Goal: Obtain resource: Download file/media

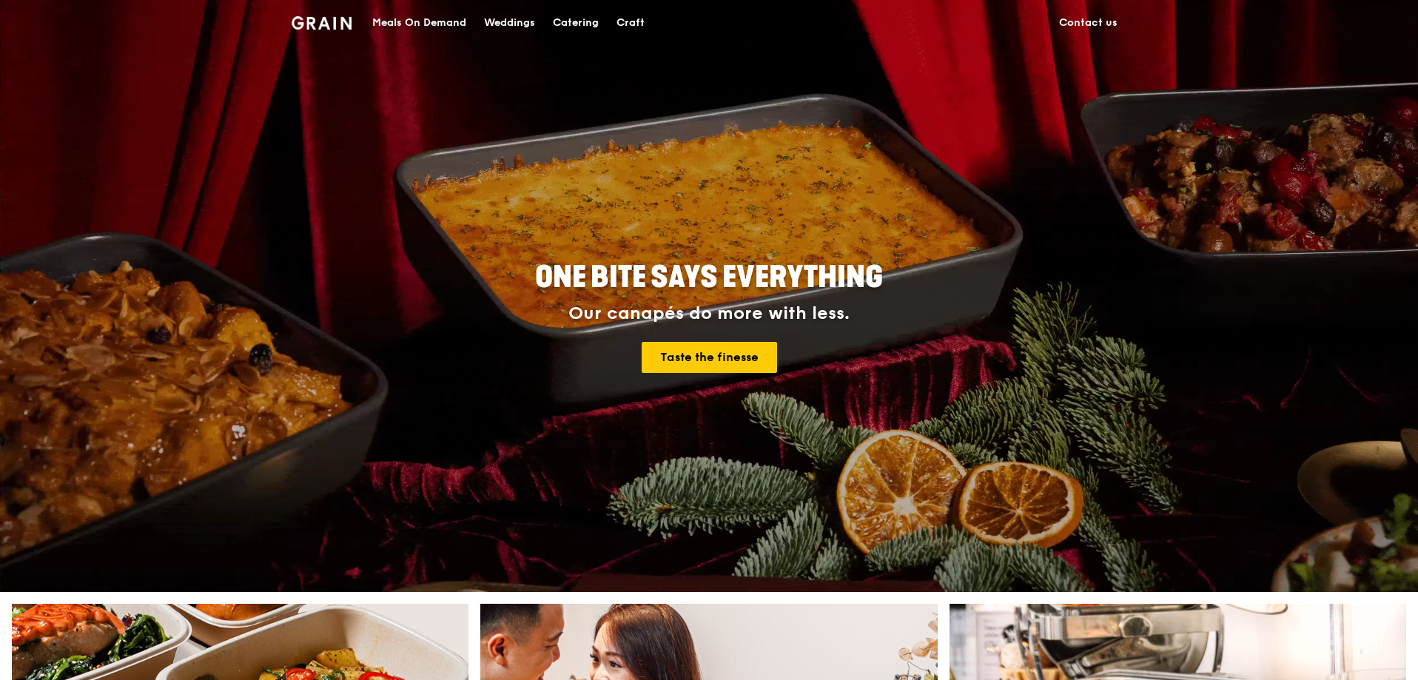
click at [558, 23] on div "Catering" at bounding box center [576, 23] width 46 height 44
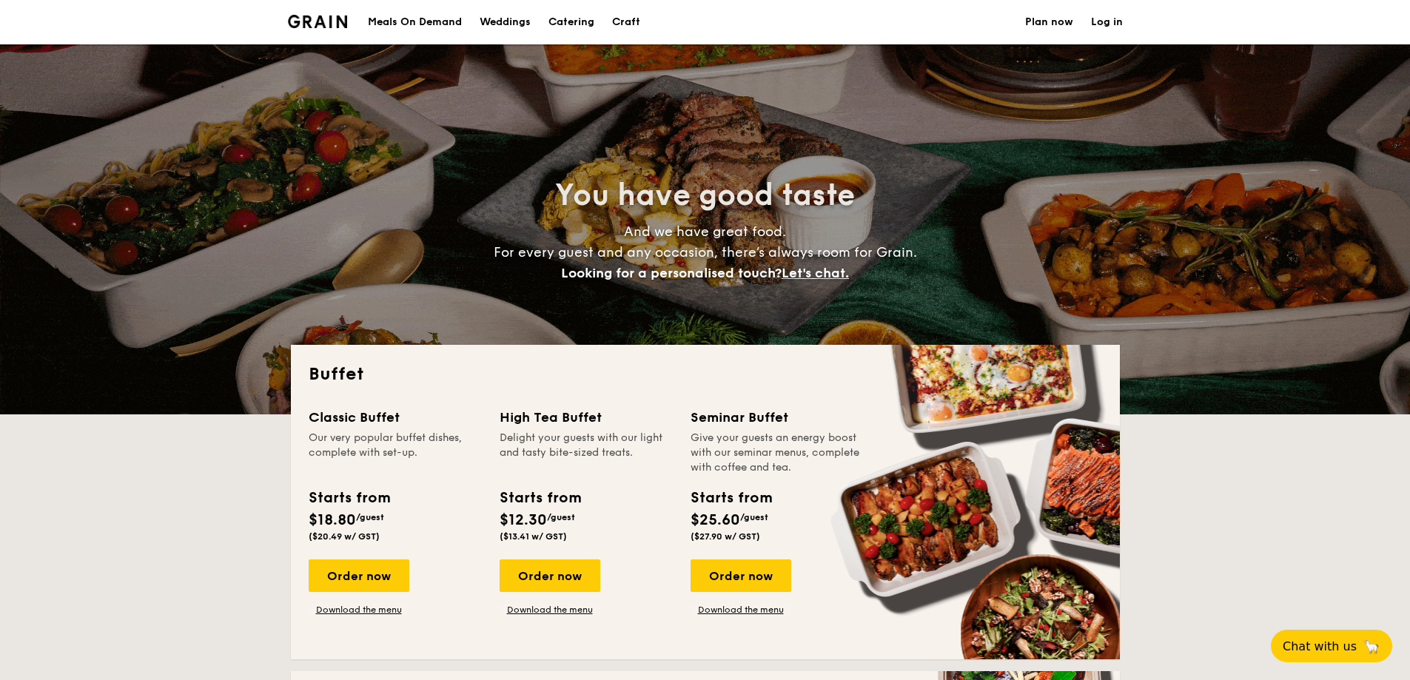
select select
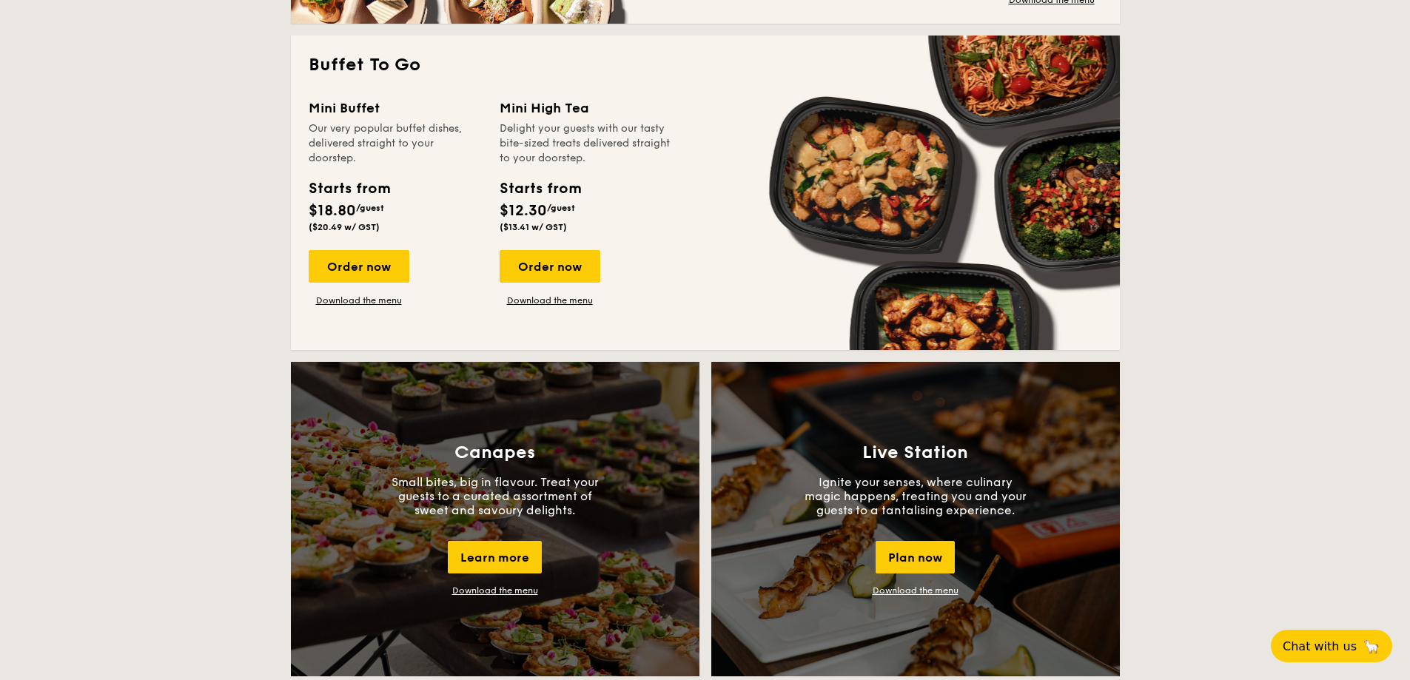
scroll to position [888, 0]
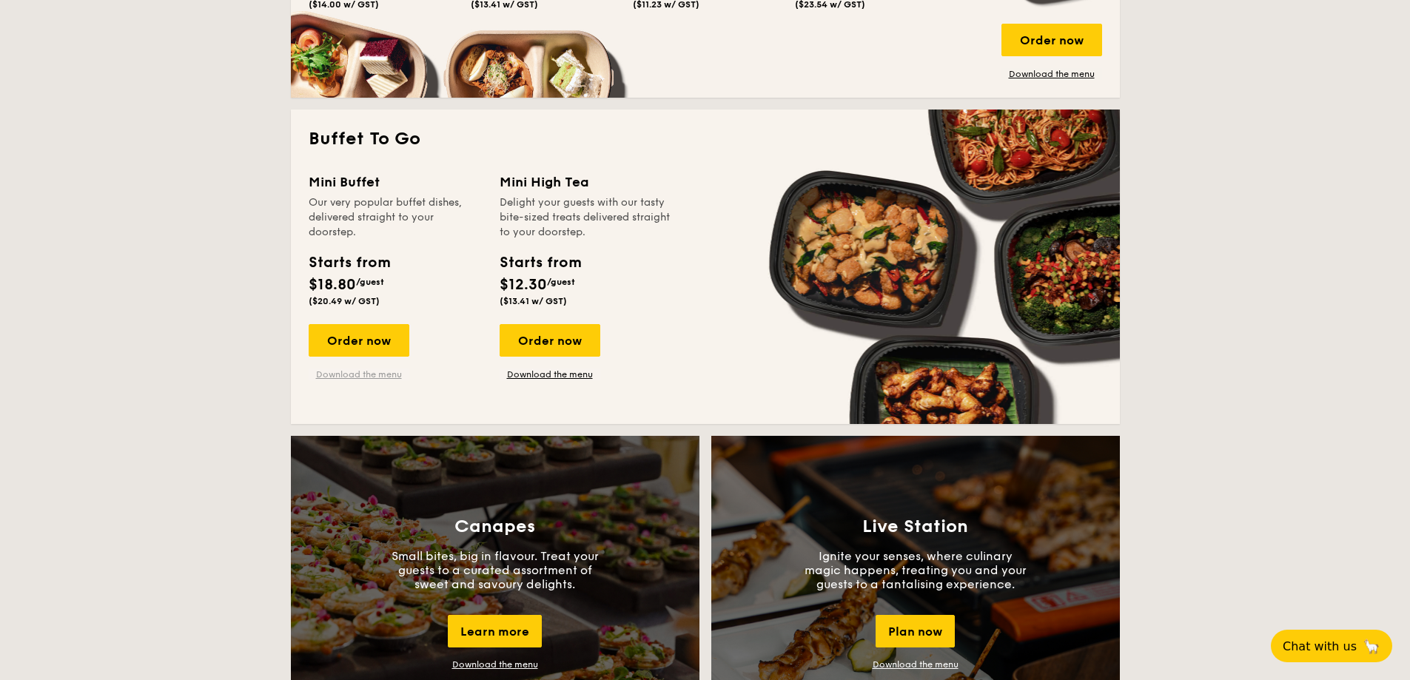
click at [379, 379] on link "Download the menu" at bounding box center [359, 375] width 101 height 12
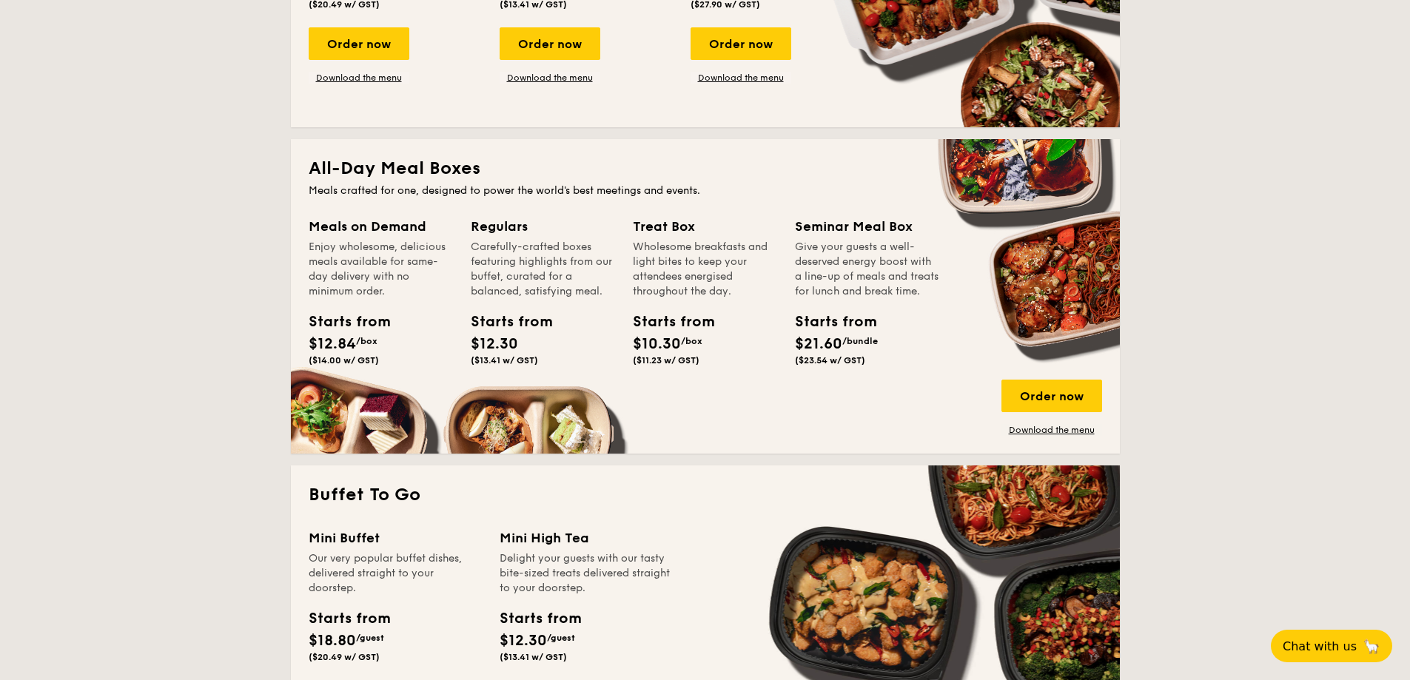
scroll to position [444, 0]
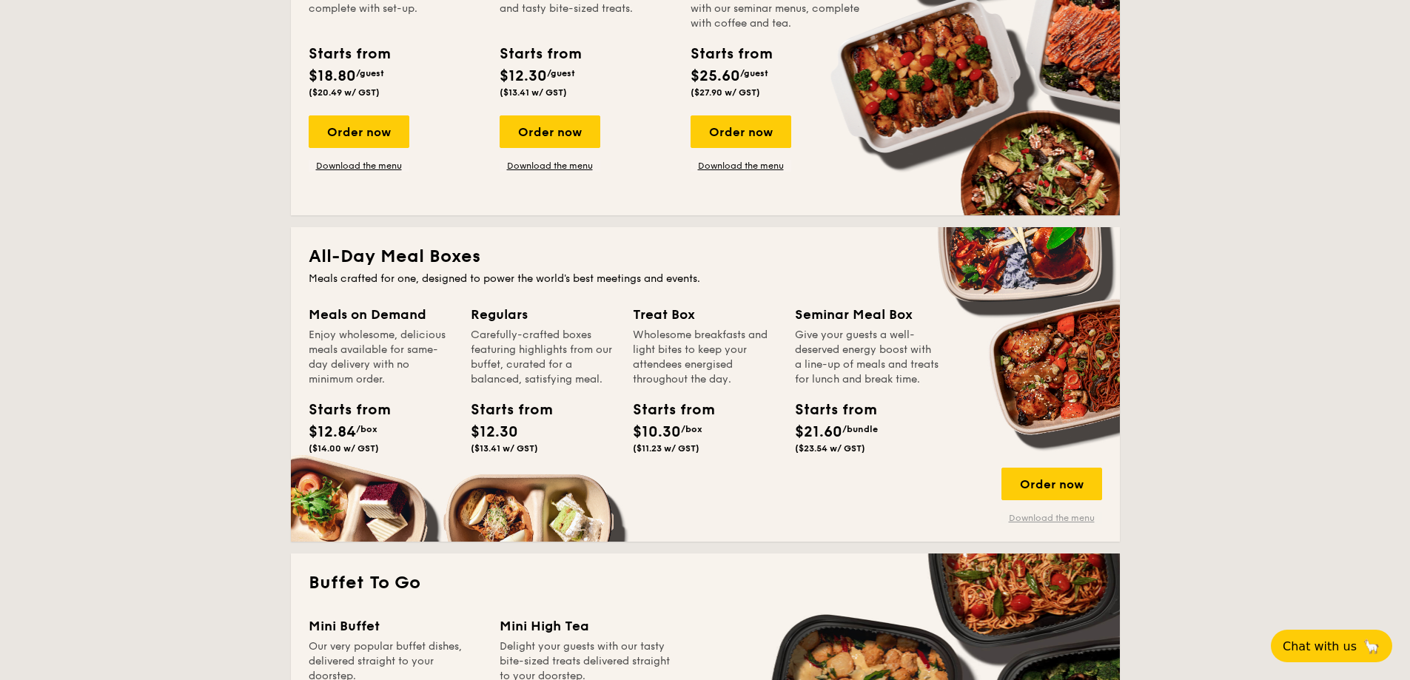
click at [1046, 514] on link "Download the menu" at bounding box center [1051, 518] width 101 height 12
